Goal: Task Accomplishment & Management: Manage account settings

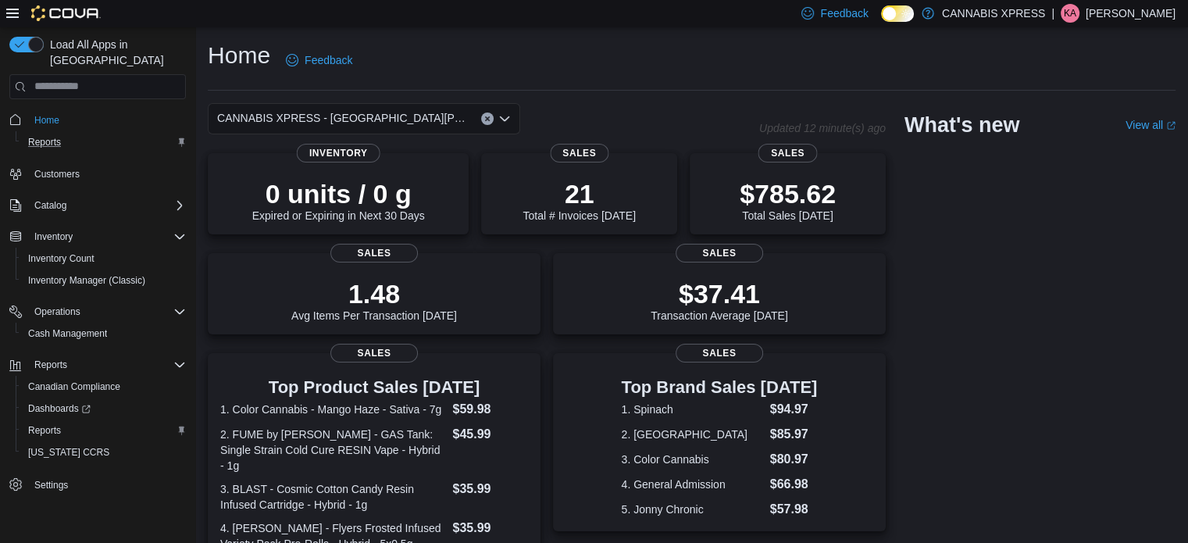
click at [116, 133] on div "Reports" at bounding box center [104, 142] width 164 height 19
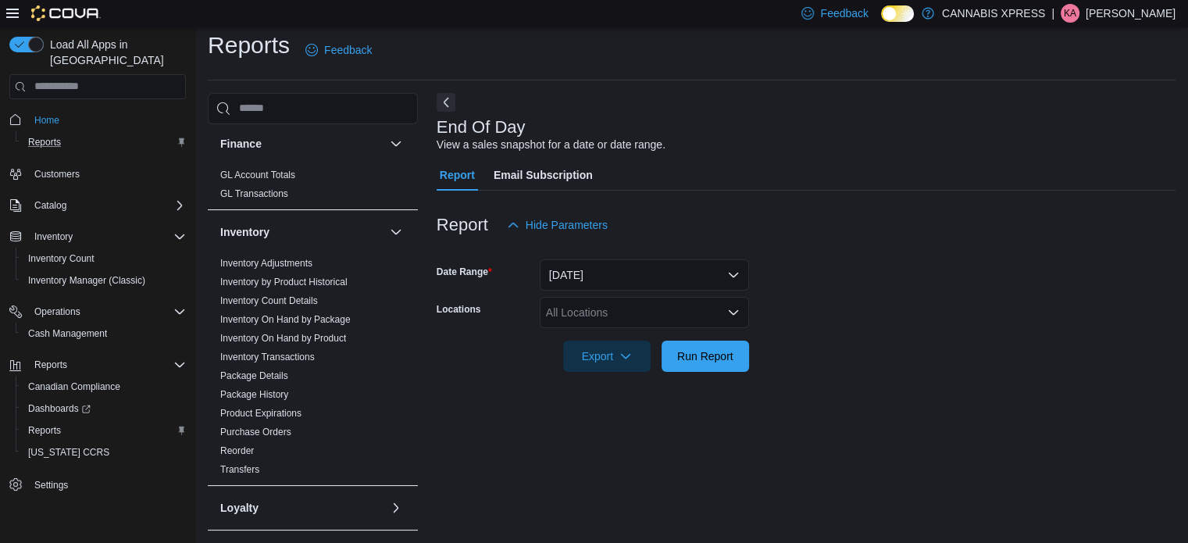
scroll to position [284, 0]
click at [317, 363] on span "Package Details" at bounding box center [313, 372] width 198 height 19
click at [317, 353] on span "Inventory Transactions" at bounding box center [313, 353] width 198 height 19
click at [294, 349] on link "Inventory Transactions" at bounding box center [267, 353] width 95 height 11
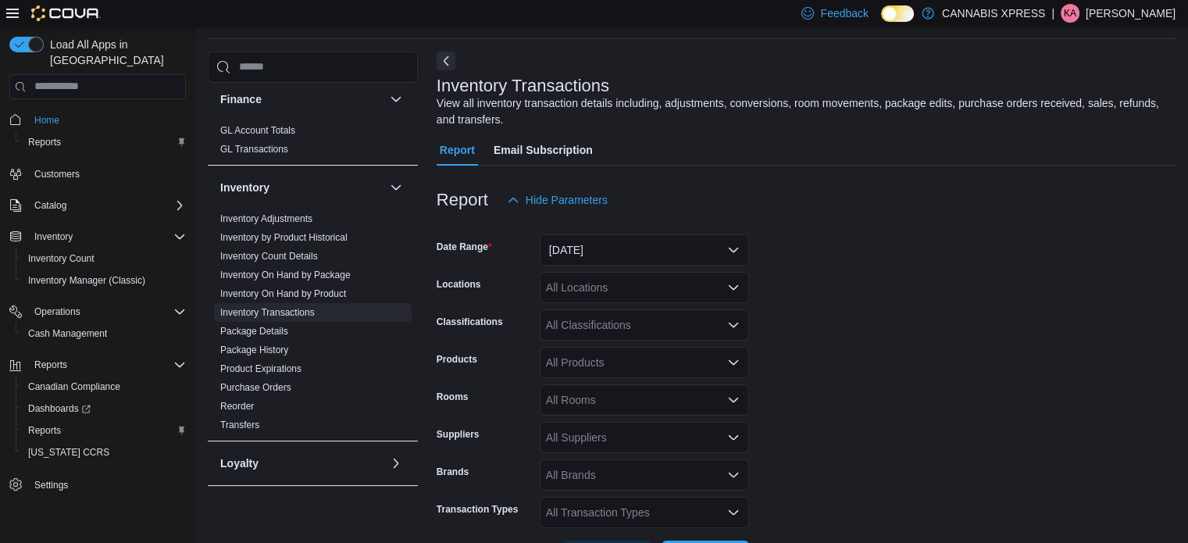
scroll to position [52, 0]
click at [603, 258] on button "Yesterday" at bounding box center [644, 249] width 209 height 31
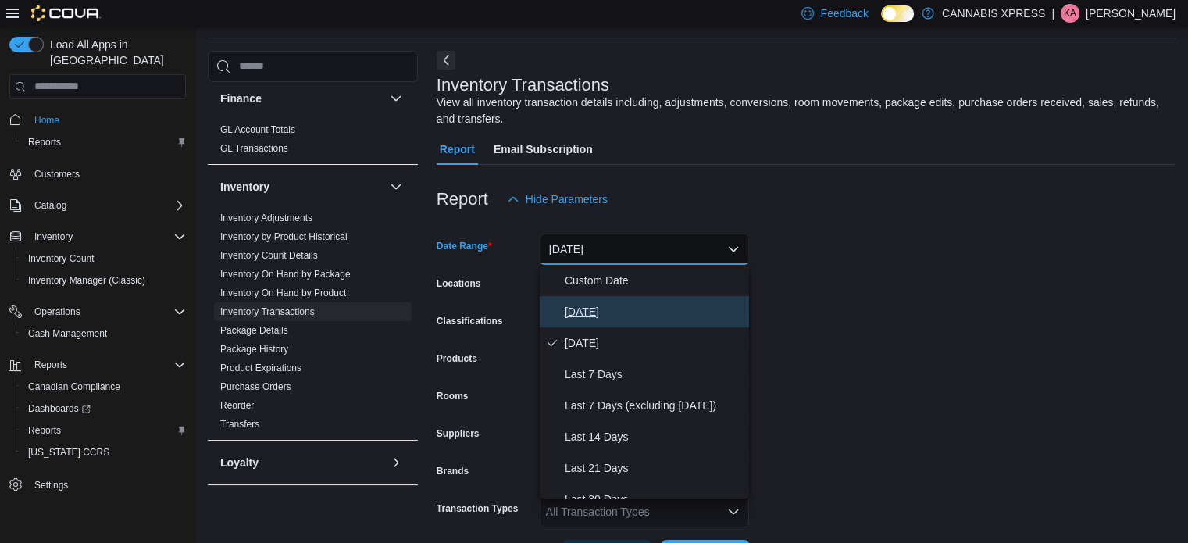
click at [588, 314] on span "Today" at bounding box center [654, 311] width 178 height 19
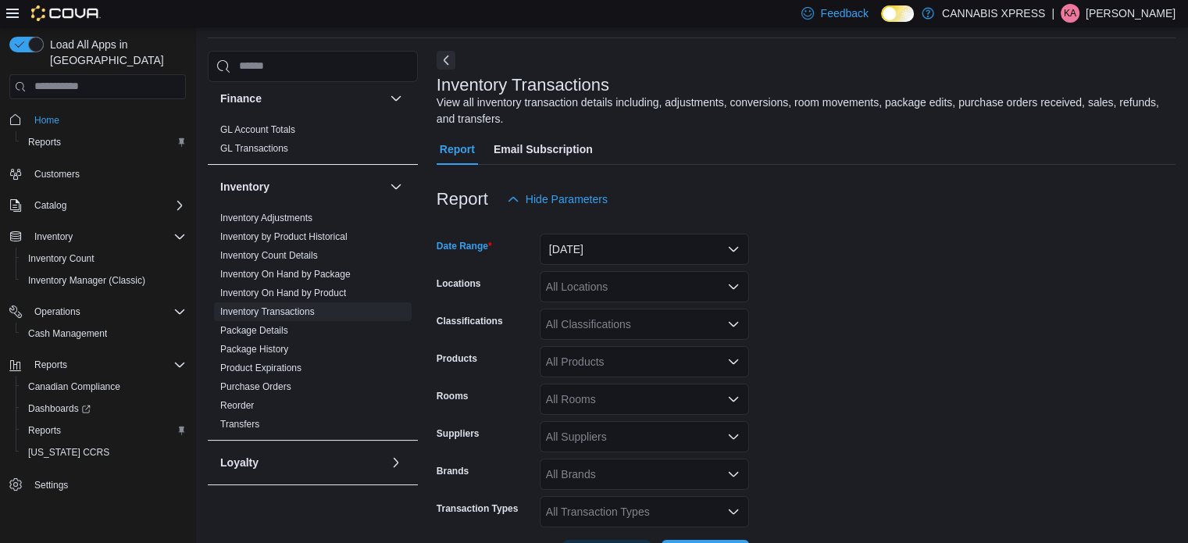
click at [587, 285] on div "All Locations" at bounding box center [644, 286] width 209 height 31
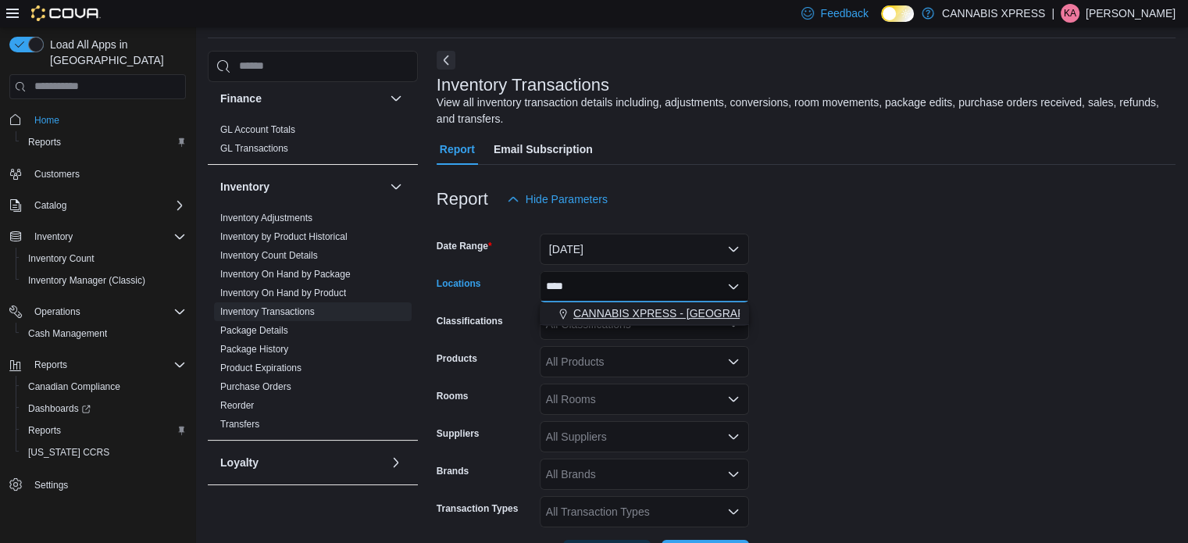
type input "****"
click at [608, 309] on span "CANNABIS XPRESS - North Gower (Church Street)" at bounding box center [793, 313] width 441 height 16
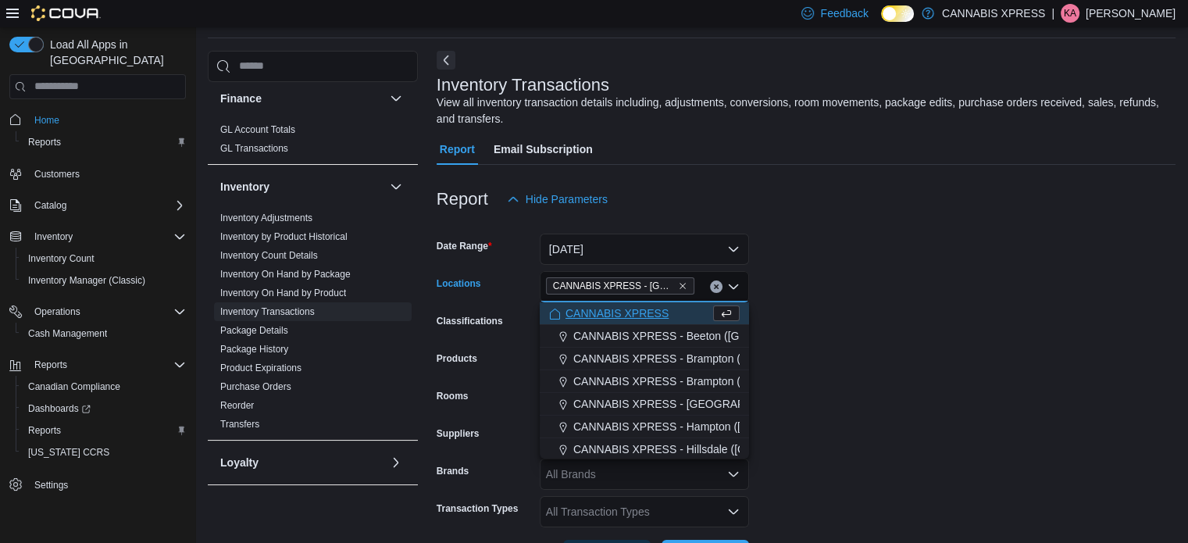
click at [827, 305] on form "Date Range Today Locations CANNABIS XPRESS - North Gower (Church Street) Combo …" at bounding box center [806, 393] width 739 height 356
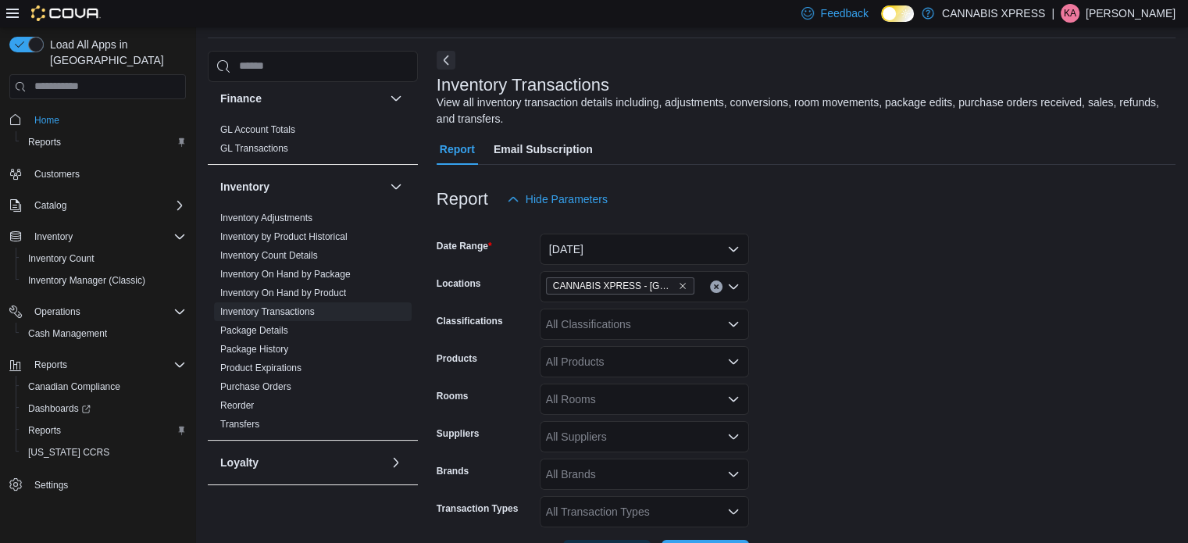
scroll to position [111, 0]
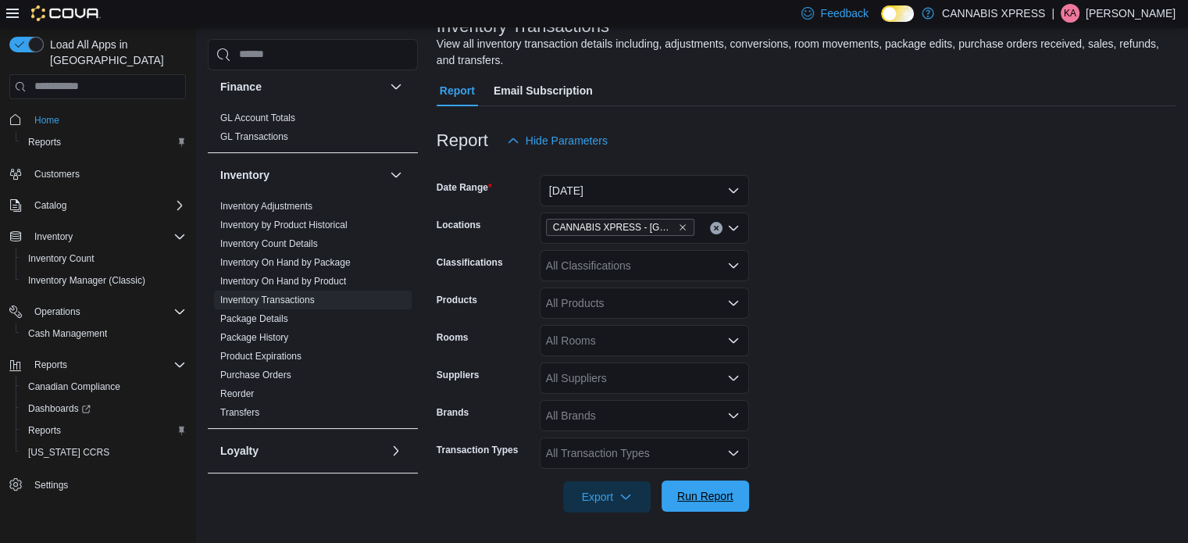
click at [705, 499] on span "Run Report" at bounding box center [705, 496] width 56 height 16
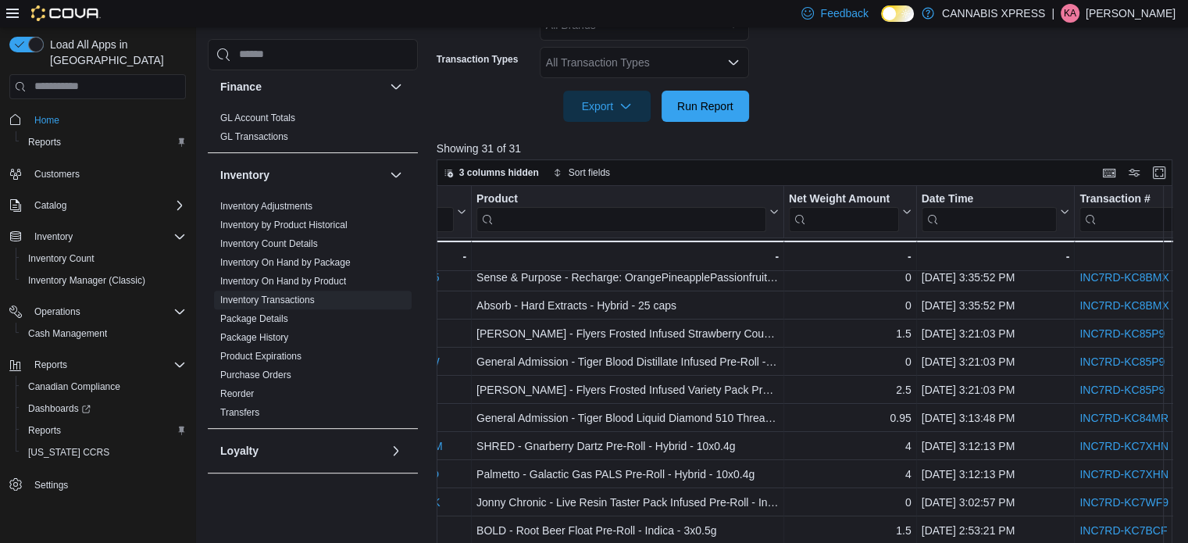
scroll to position [64, 478]
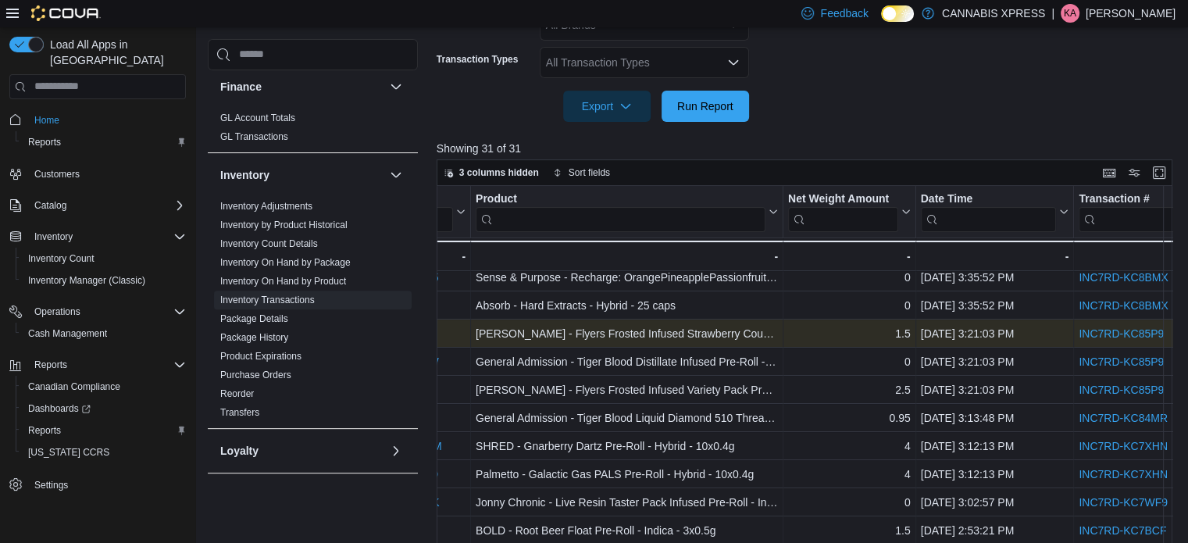
click at [1094, 332] on link "INC7RD-KC85P9" at bounding box center [1121, 333] width 85 height 12
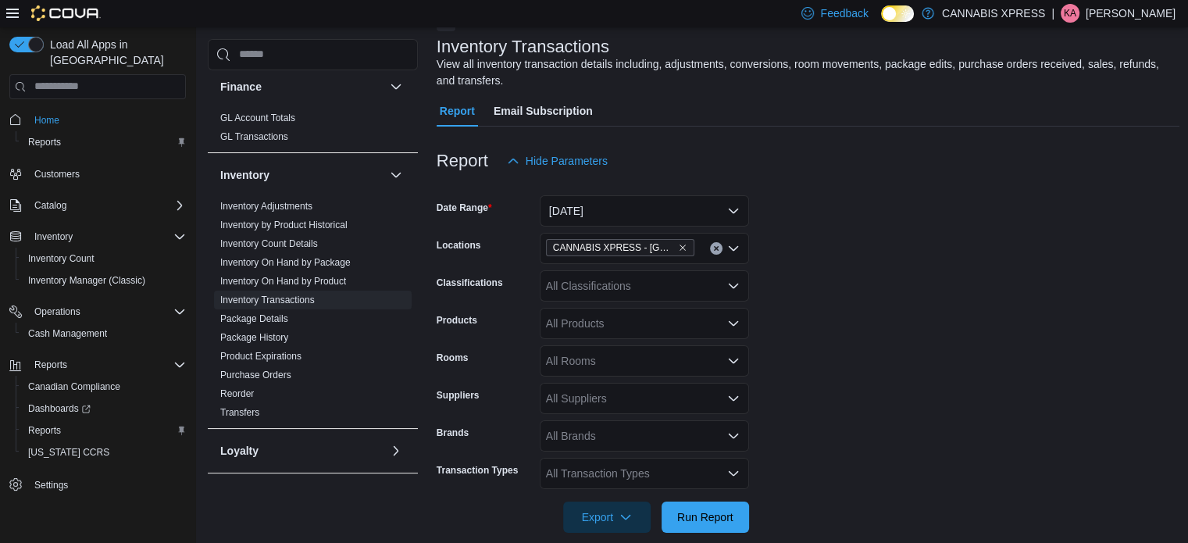
scroll to position [0, 0]
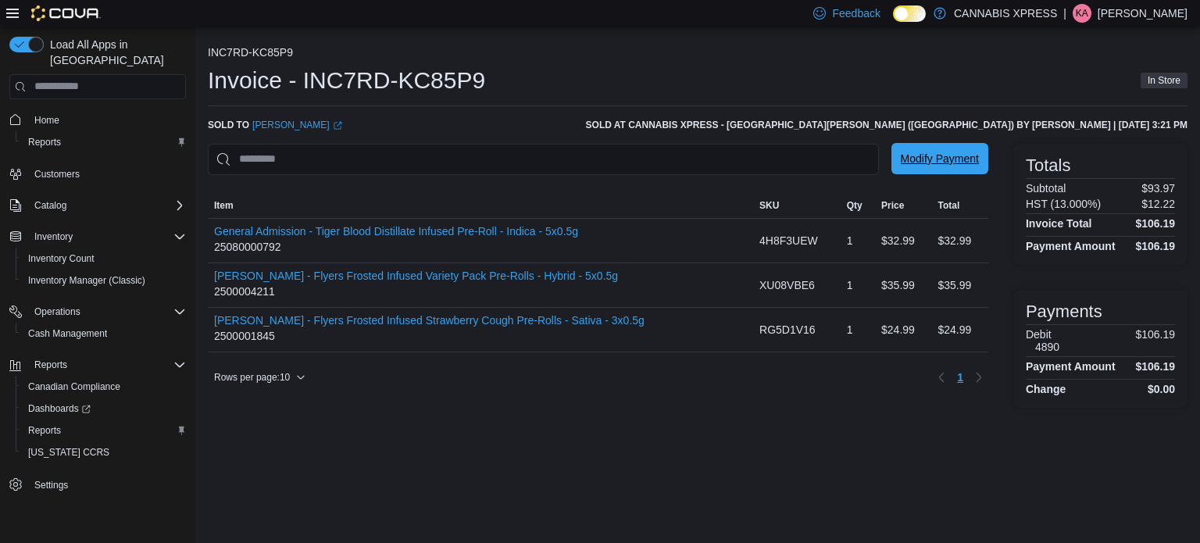
click at [968, 152] on span "Modify Payment" at bounding box center [940, 159] width 78 height 16
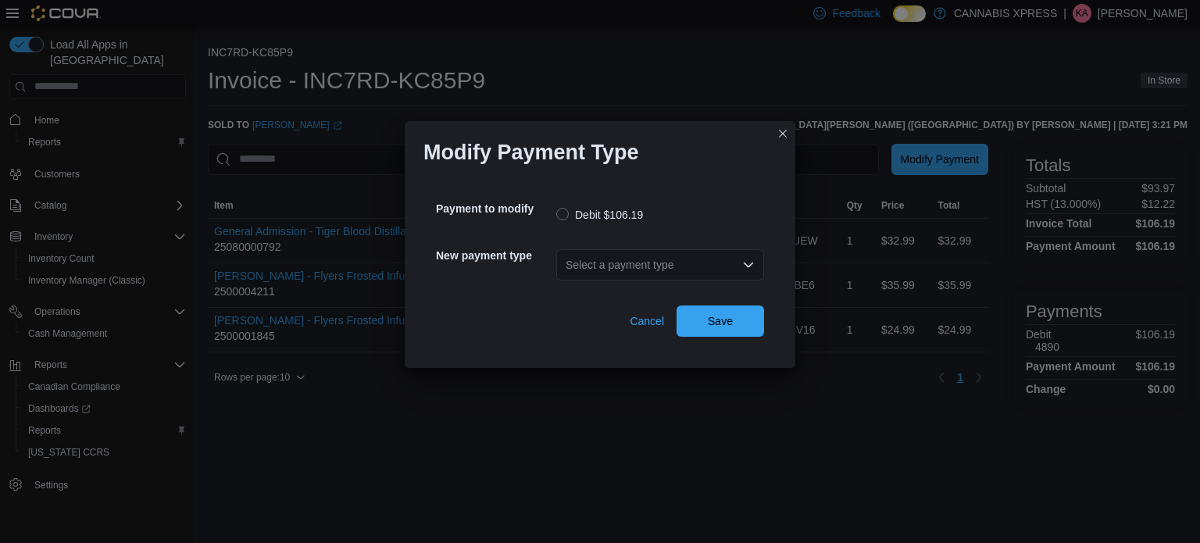
click at [685, 255] on div "Select a payment type" at bounding box center [660, 264] width 208 height 31
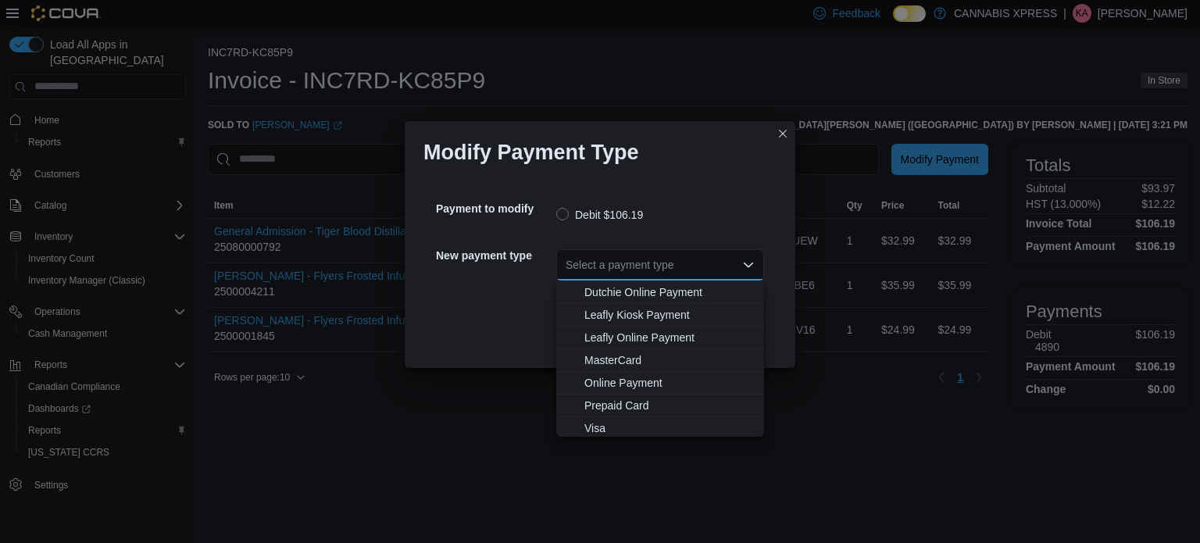
scroll to position [137, 0]
click at [629, 405] on span "Visa" at bounding box center [669, 403] width 170 height 16
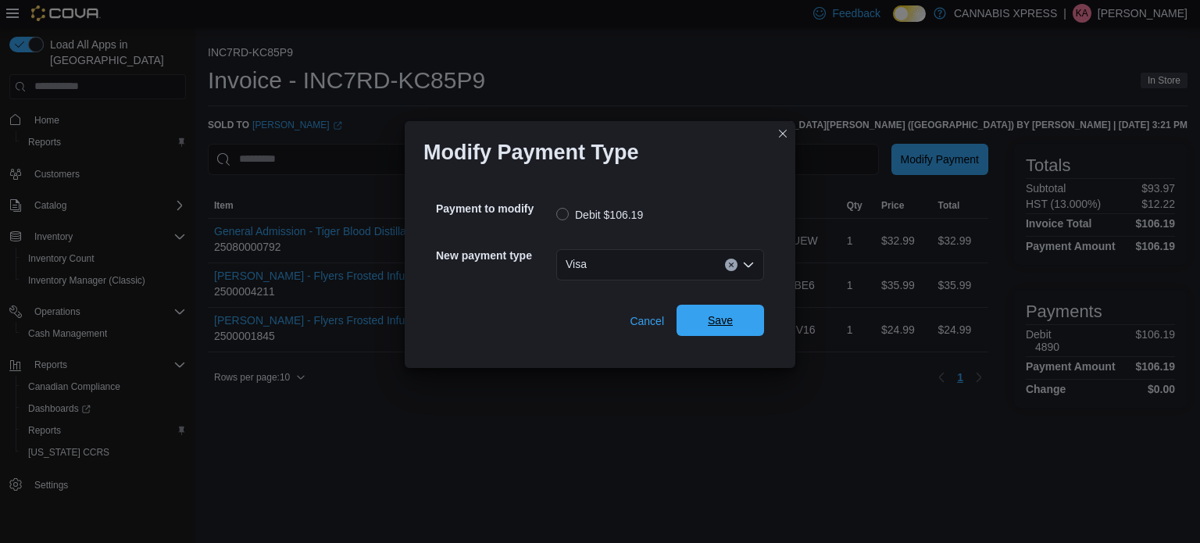
click at [712, 321] on span "Save" at bounding box center [720, 320] width 25 height 16
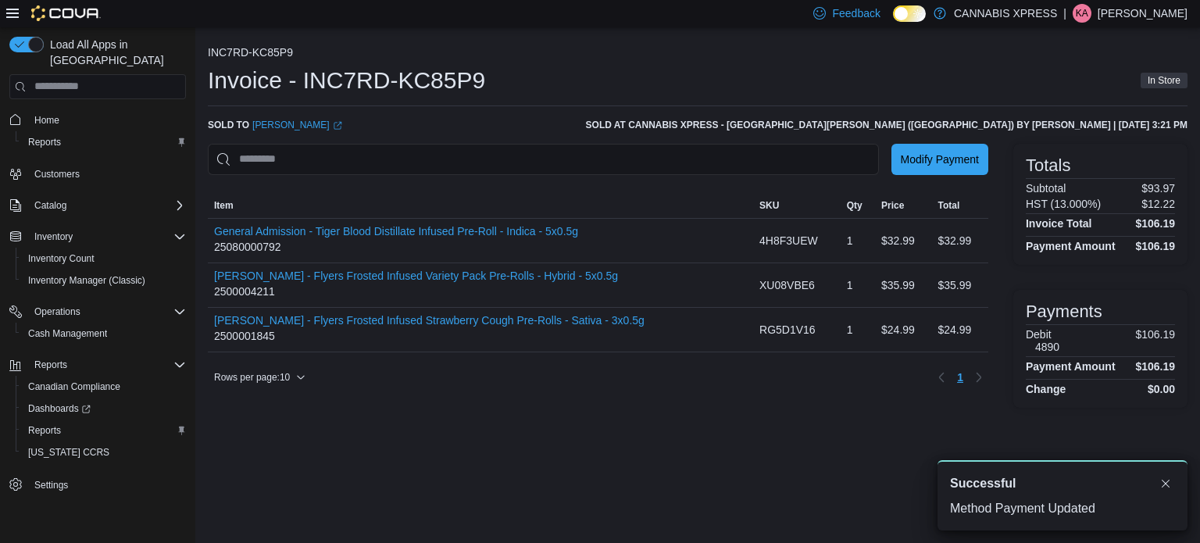
scroll to position [0, 0]
